Goal: Information Seeking & Learning: Find specific fact

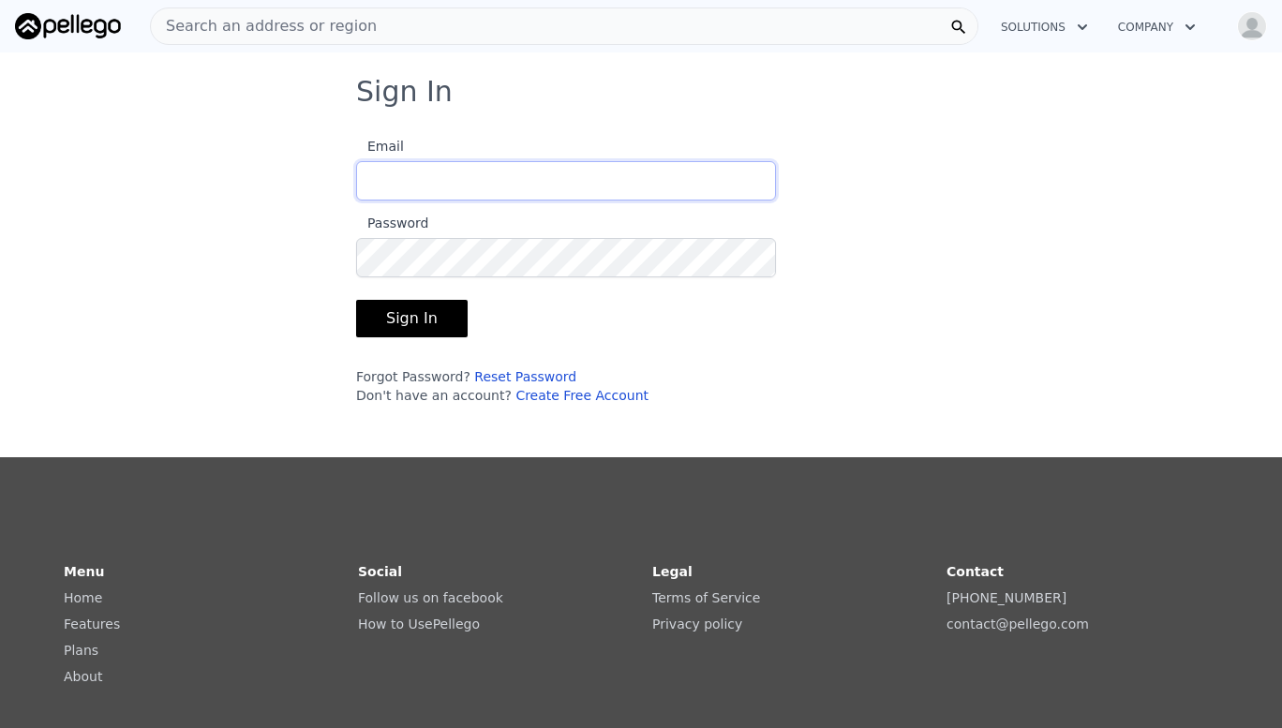
type input "[EMAIL_ADDRESS][DOMAIN_NAME]"
click at [418, 310] on button "Sign In" at bounding box center [412, 318] width 112 height 37
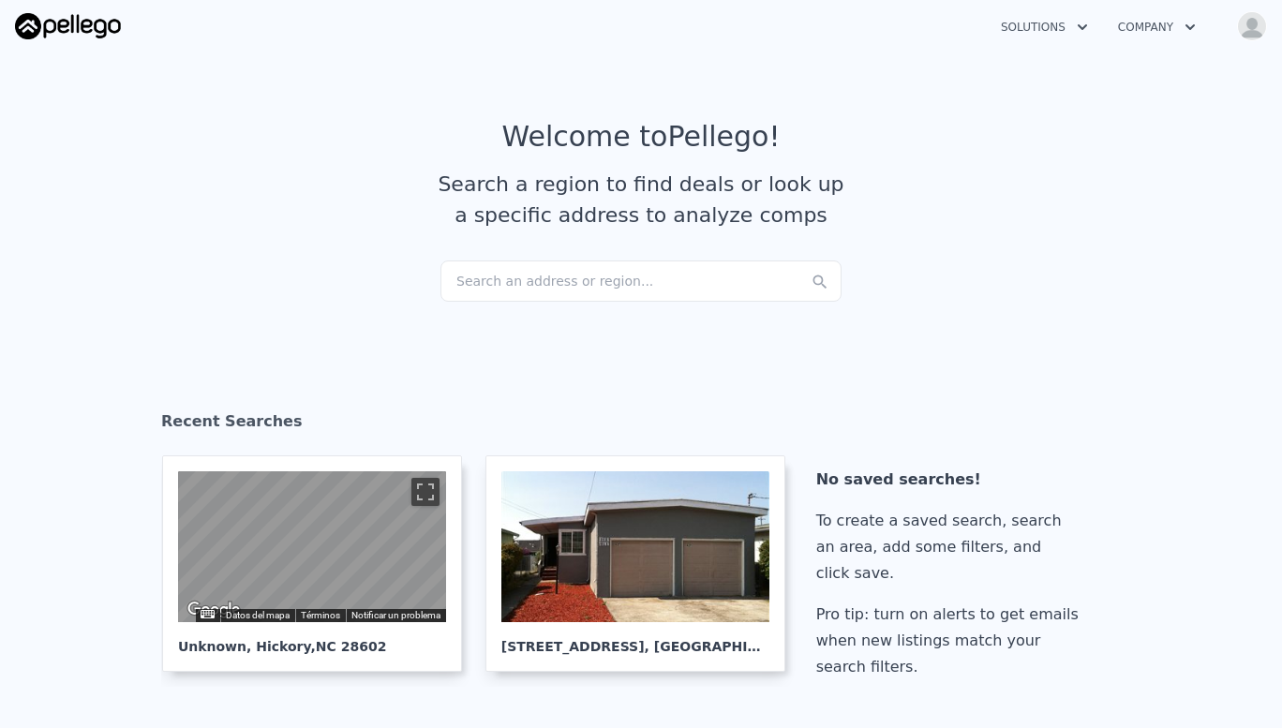
click at [563, 277] on div "Search an address or region..." at bounding box center [640, 281] width 401 height 41
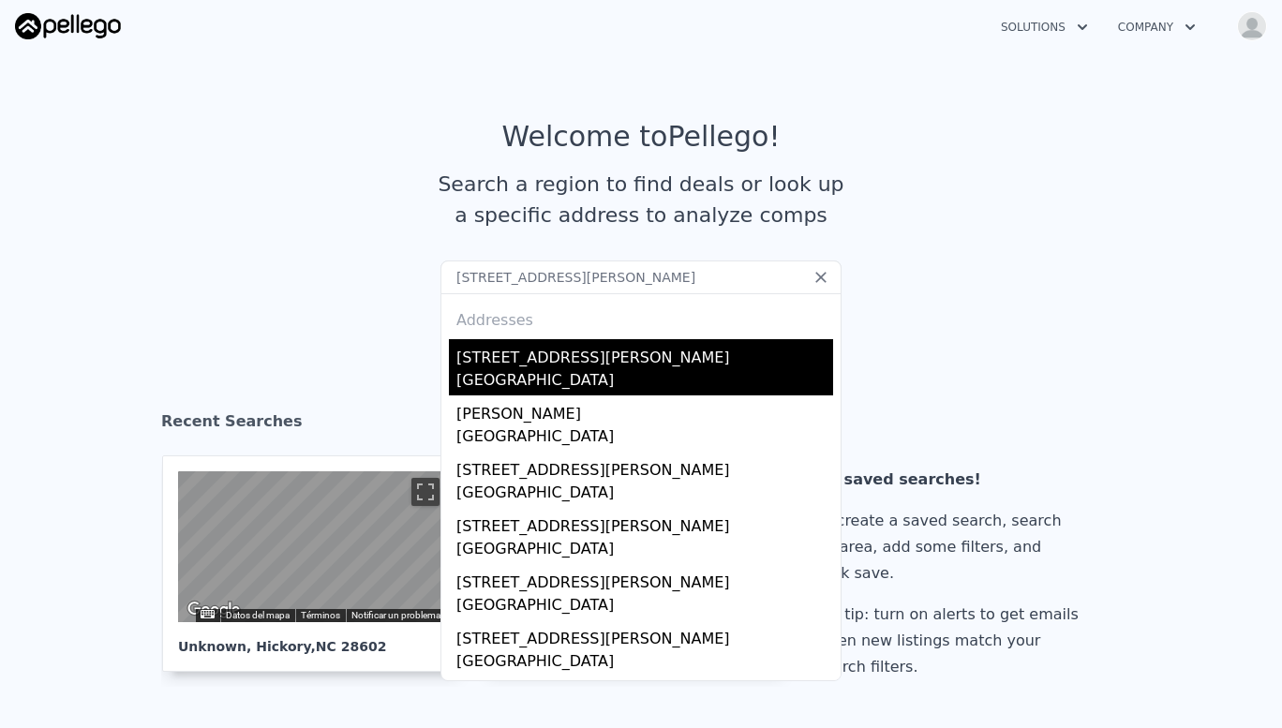
type input "[STREET_ADDRESS][PERSON_NAME]"
click at [554, 368] on div "[STREET_ADDRESS][PERSON_NAME]" at bounding box center [644, 354] width 377 height 30
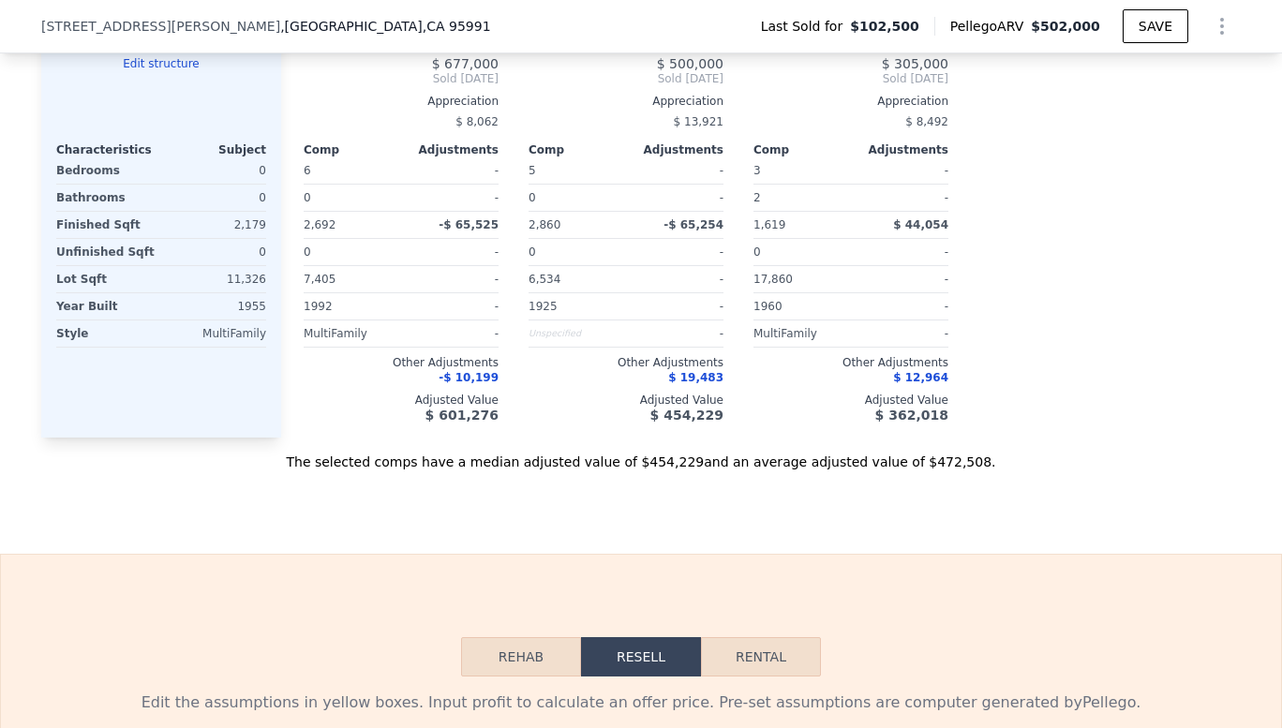
scroll to position [2041, 0]
